Goal: Find specific page/section: Find specific page/section

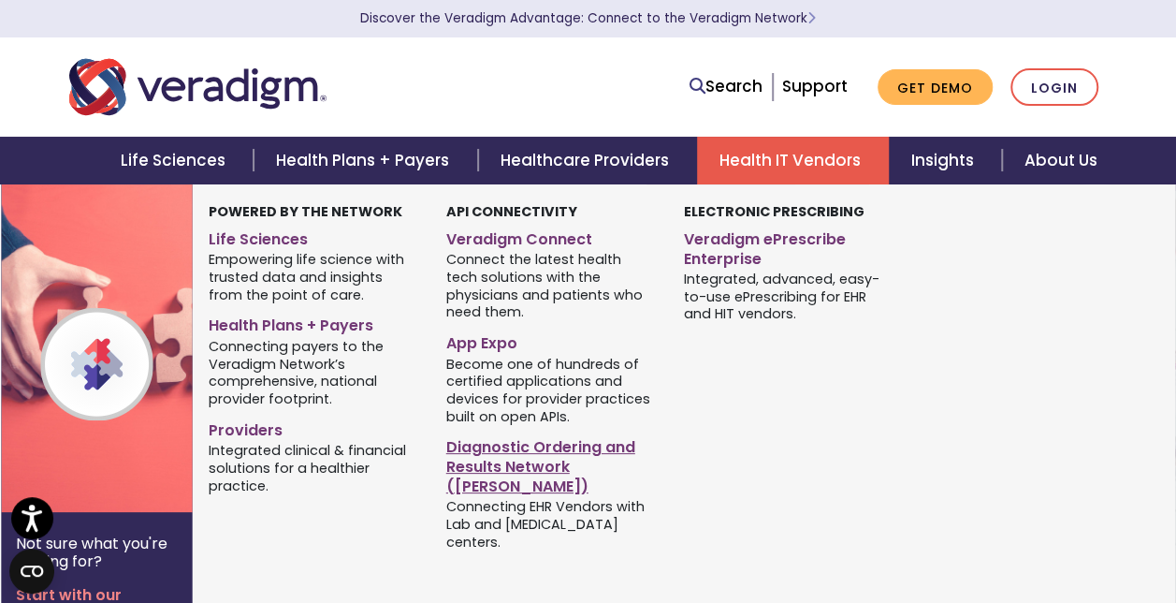
click at [563, 444] on link "Diagnostic Ordering and Results Network ([PERSON_NAME])" at bounding box center [551, 464] width 210 height 66
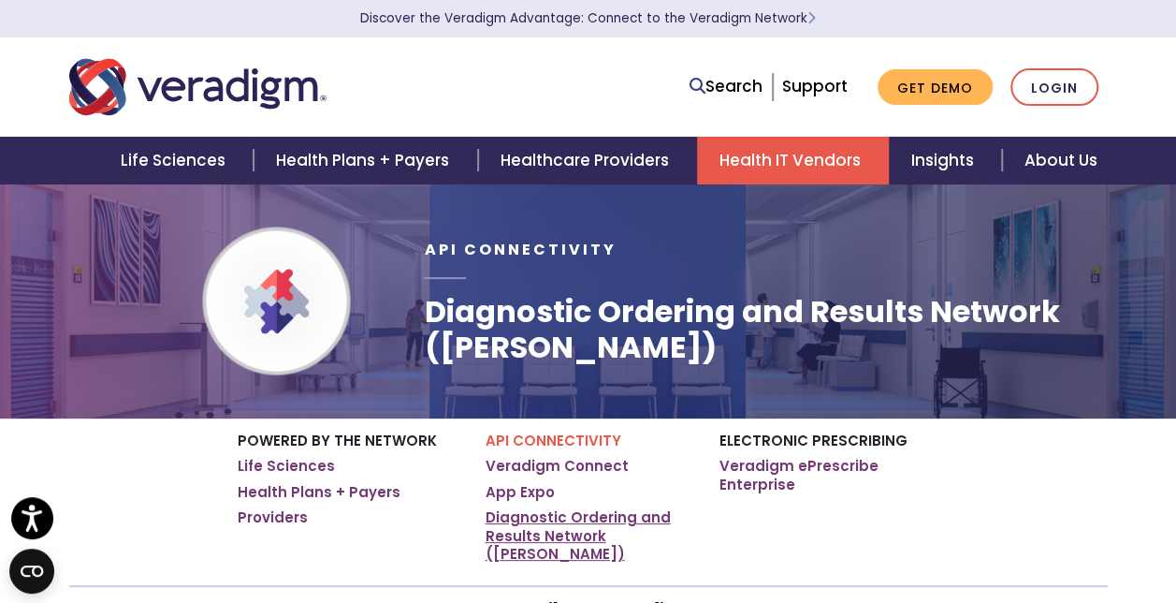
click at [560, 537] on link "Diagnostic Ordering and Results Network ([PERSON_NAME])" at bounding box center [589, 535] width 206 height 55
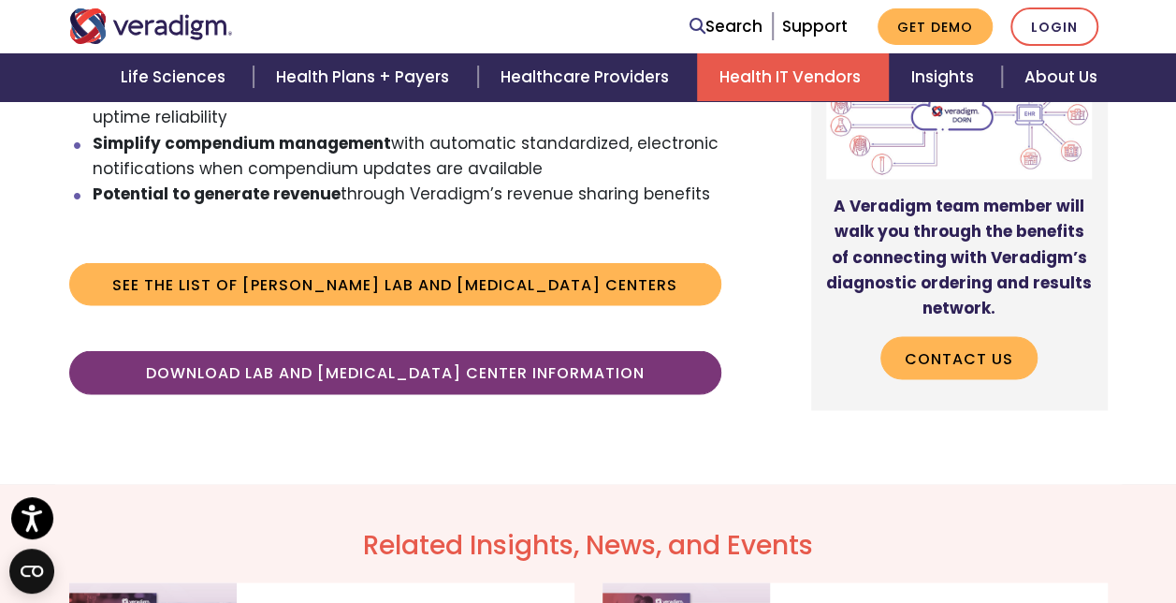
scroll to position [1527, 0]
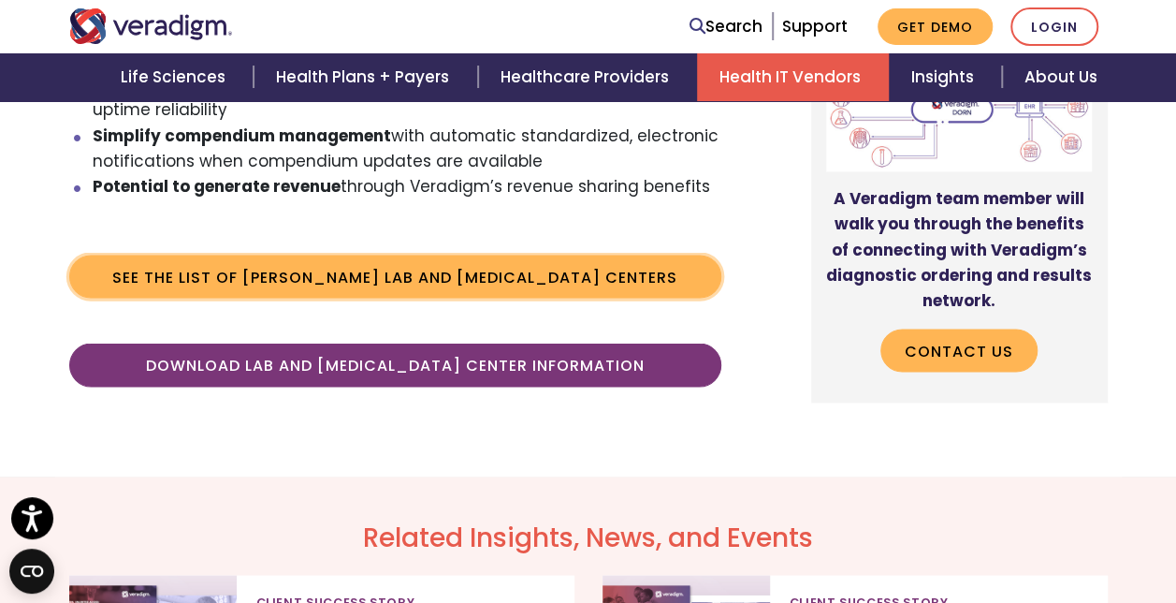
click at [453, 255] on link "See the list of DORN Lab and Radiology Centers" at bounding box center [395, 276] width 652 height 43
